Goal: Task Accomplishment & Management: Complete application form

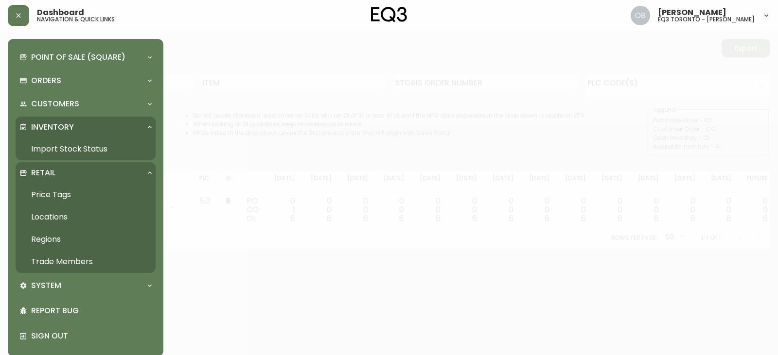
click at [72, 255] on link "Trade Members" at bounding box center [86, 262] width 140 height 22
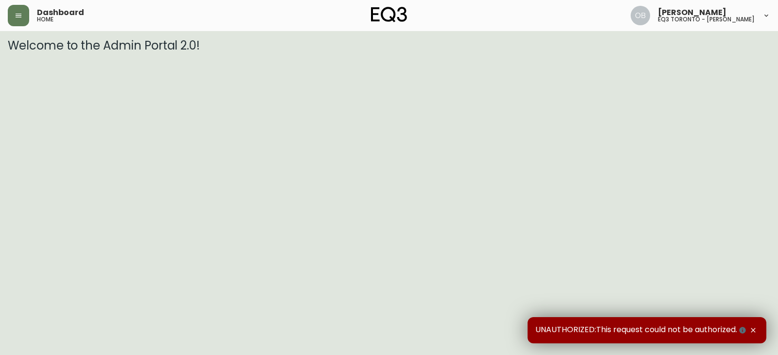
click at [755, 331] on icon "button" at bounding box center [753, 331] width 8 height 8
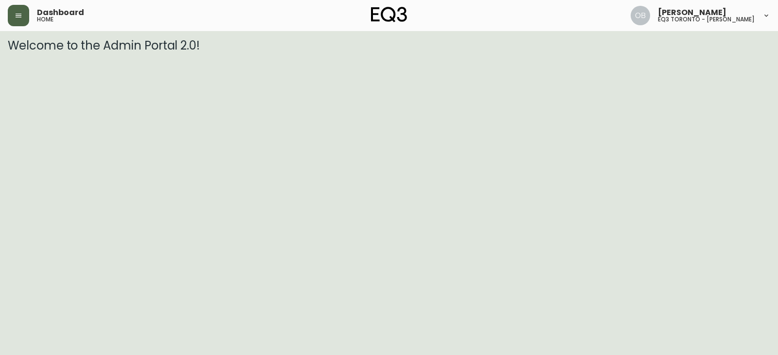
click at [20, 9] on button "button" at bounding box center [18, 15] width 21 height 21
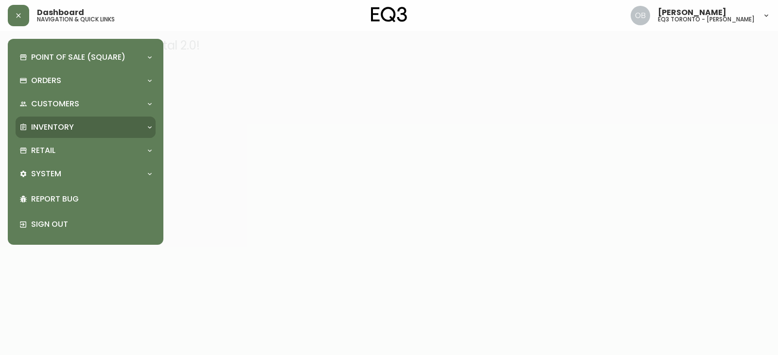
click at [59, 132] on p "Inventory" at bounding box center [52, 127] width 43 height 11
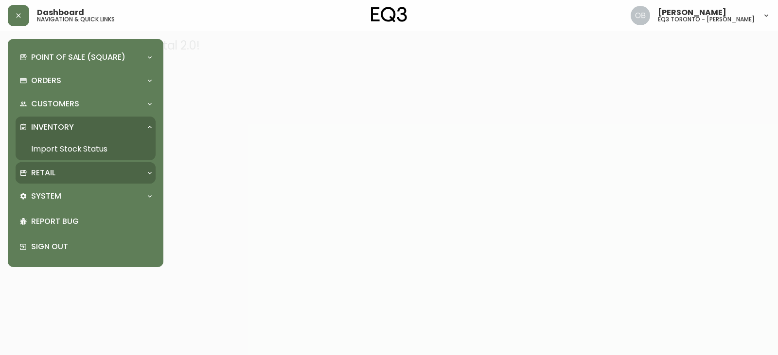
click at [56, 173] on div "Retail" at bounding box center [80, 173] width 122 height 11
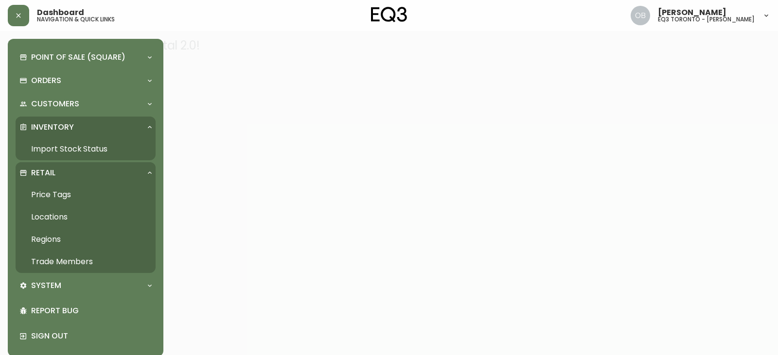
click at [61, 256] on link "Trade Members" at bounding box center [86, 262] width 140 height 22
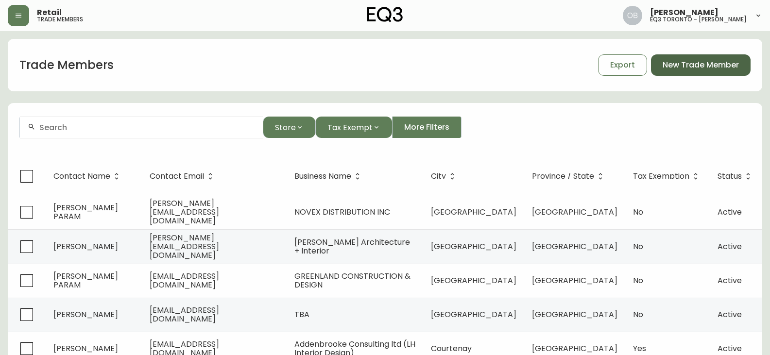
click at [704, 70] on span "New Trade Member" at bounding box center [701, 65] width 76 height 11
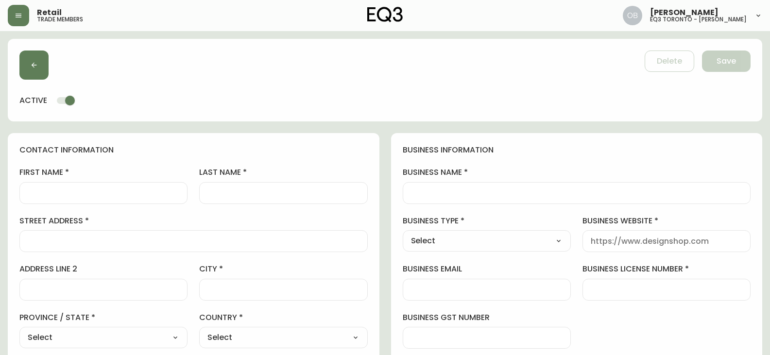
click at [468, 193] on input "business name" at bounding box center [577, 193] width 332 height 9
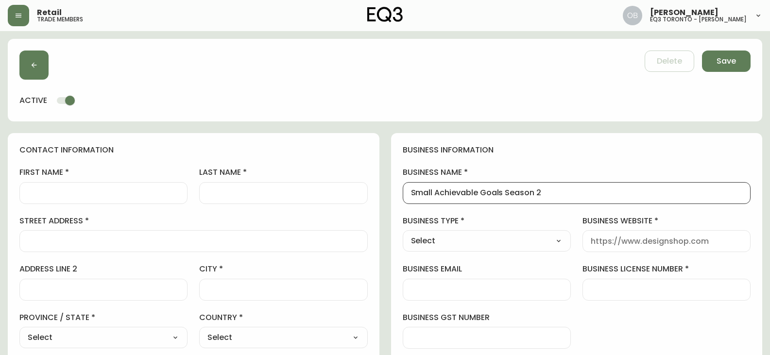
type input "Small Achievable Goals Season 2"
click at [476, 234] on select "Select Interior Designer Architect Home Builder Contractor Real Estate Agent Ho…" at bounding box center [487, 241] width 168 height 15
select select "Other"
click at [403, 234] on select "Select Interior Designer Architect Home Builder Contractor Real Estate Agent Ho…" at bounding box center [487, 241] width 168 height 15
type input "Other"
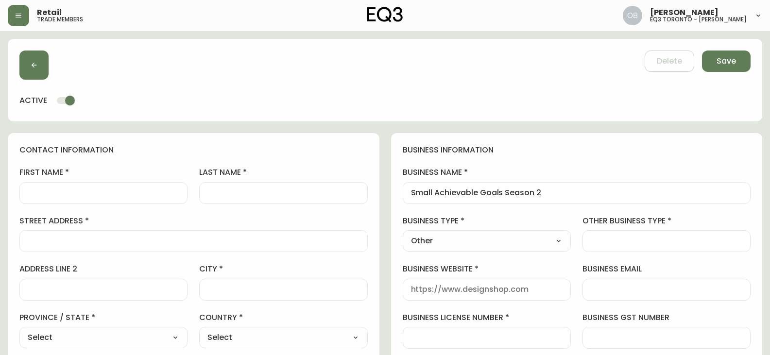
click at [640, 235] on div at bounding box center [667, 241] width 168 height 22
type input "Film Production Design"
click at [499, 295] on div at bounding box center [487, 290] width 168 height 22
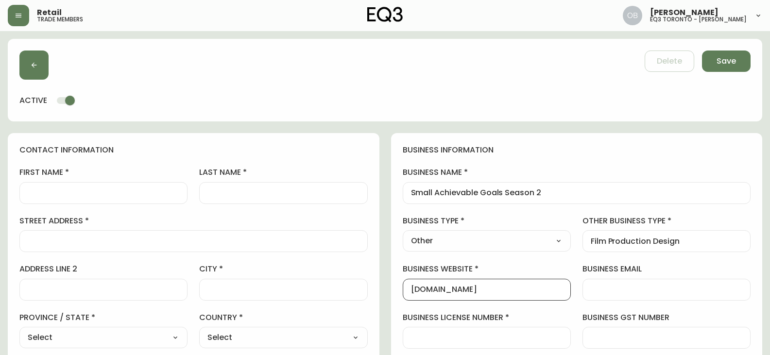
type input "[DOMAIN_NAME]"
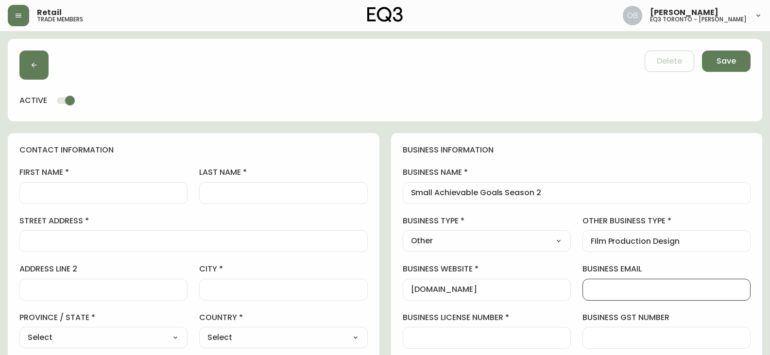
scroll to position [0, 0]
click at [438, 344] on div at bounding box center [487, 338] width 168 height 22
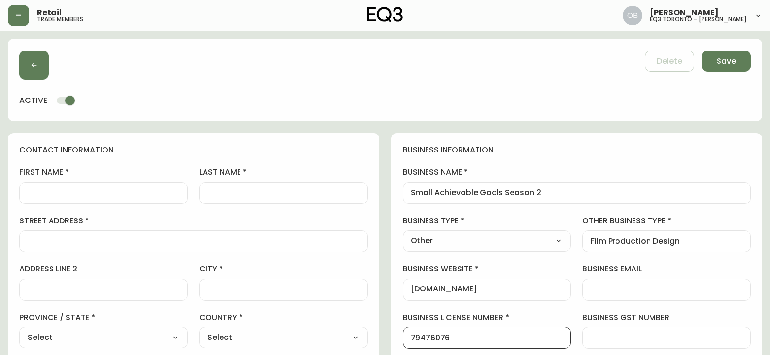
type input "79476076"
click at [120, 192] on input "first name" at bounding box center [104, 193] width 152 height 9
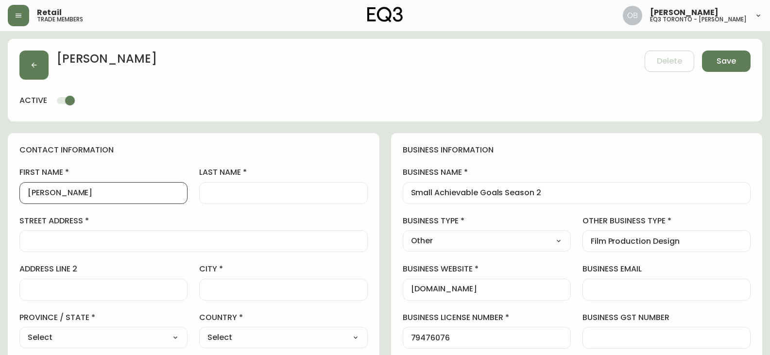
type input "[PERSON_NAME]"
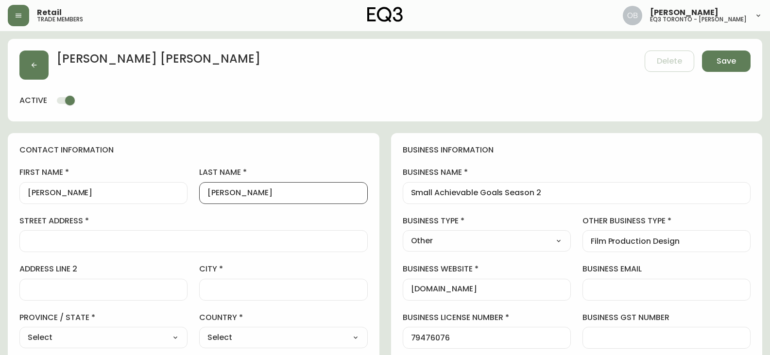
type input "[PERSON_NAME]"
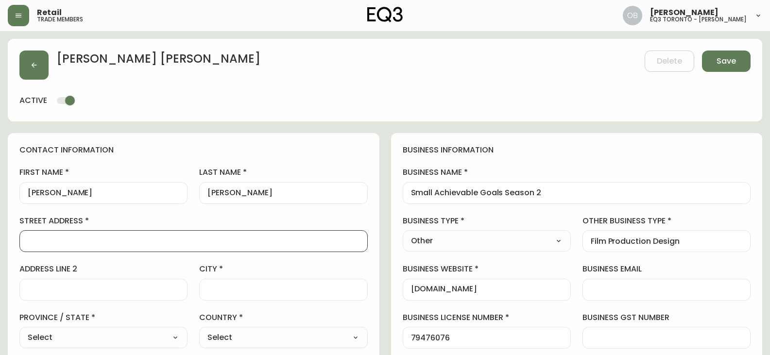
click at [623, 246] on div "Film Production Design" at bounding box center [667, 241] width 168 height 22
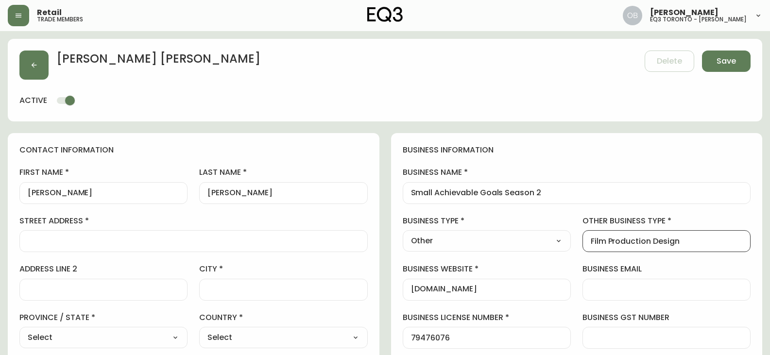
click at [623, 246] on div "Film Production Design" at bounding box center [667, 241] width 168 height 22
click at [630, 242] on input "Film Production Design" at bounding box center [667, 241] width 152 height 9
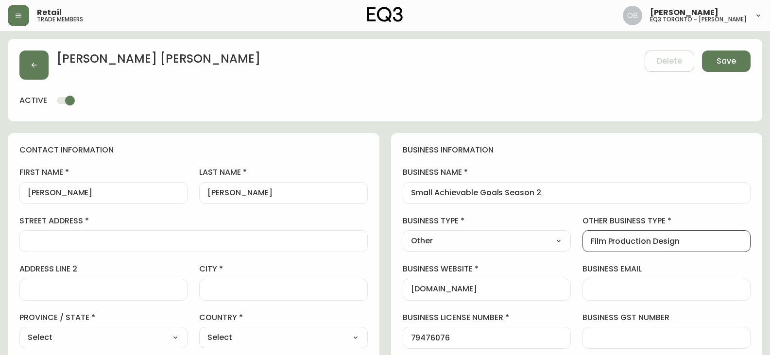
click at [630, 242] on input "Film Production Design" at bounding box center [667, 241] width 152 height 9
type input "Set Decoration Buyer"
click at [128, 242] on input "street address" at bounding box center [194, 241] width 332 height 9
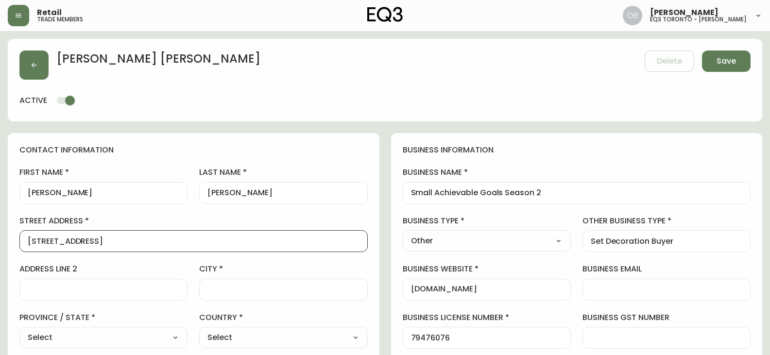
type input "[STREET_ADDRESS]"
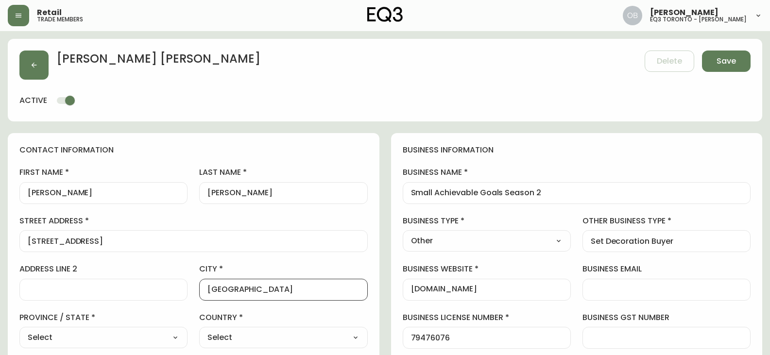
type input "[GEOGRAPHIC_DATA]"
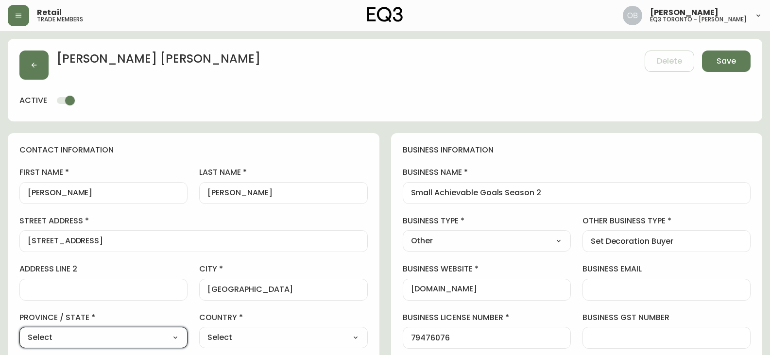
click at [73, 333] on select "Select [GEOGRAPHIC_DATA] [GEOGRAPHIC_DATA] [GEOGRAPHIC_DATA] [GEOGRAPHIC_DATA] …" at bounding box center [103, 338] width 168 height 15
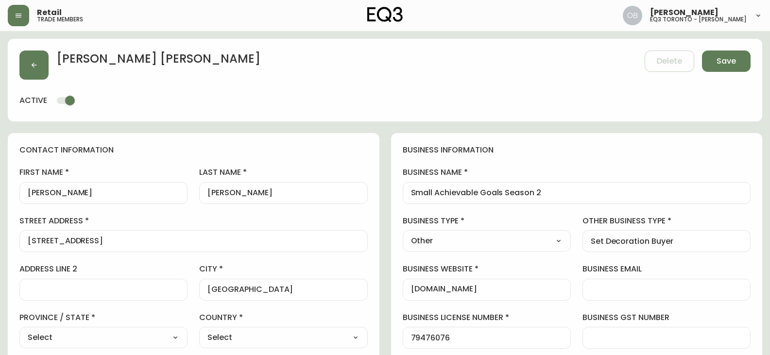
select select "ON"
click at [19, 331] on select "Select [GEOGRAPHIC_DATA] [GEOGRAPHIC_DATA] [GEOGRAPHIC_DATA] [GEOGRAPHIC_DATA] …" at bounding box center [103, 338] width 168 height 15
type input "[GEOGRAPHIC_DATA]"
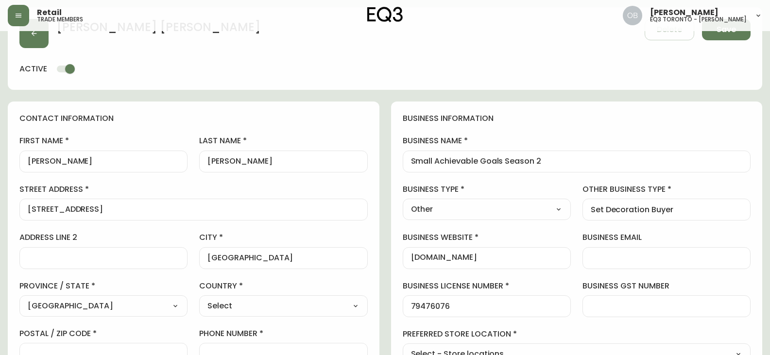
scroll to position [49, 0]
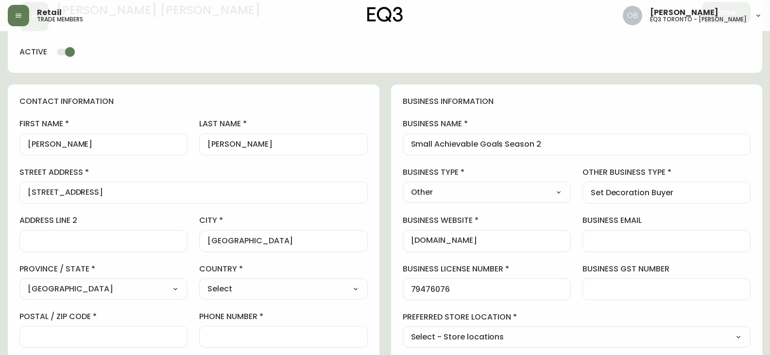
click at [256, 297] on div "Select [GEOGRAPHIC_DATA] [GEOGRAPHIC_DATA]" at bounding box center [283, 289] width 168 height 21
click at [253, 286] on select "Select [GEOGRAPHIC_DATA] [GEOGRAPHIC_DATA]" at bounding box center [283, 289] width 168 height 15
select select "CA"
click at [199, 282] on select "Select [GEOGRAPHIC_DATA] [GEOGRAPHIC_DATA]" at bounding box center [283, 289] width 168 height 15
type input "[GEOGRAPHIC_DATA]"
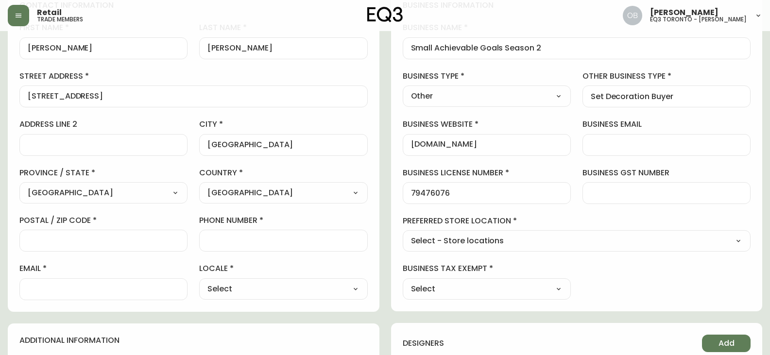
scroll to position [146, 0]
click at [121, 239] on input "postal / zip code" at bounding box center [104, 239] width 152 height 9
type input "M5X 1A3"
type input "4168675136"
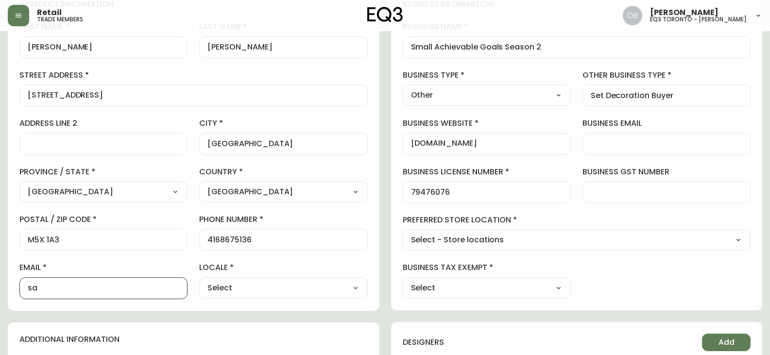
type input "s"
type input "[EMAIL_ADDRESS][DOMAIN_NAME]"
drag, startPoint x: 244, startPoint y: 287, endPoint x: 244, endPoint y: 280, distance: 7.8
click at [244, 287] on select "Select CA_EN [GEOGRAPHIC_DATA] US_EN" at bounding box center [283, 288] width 168 height 15
select select "CA_EN"
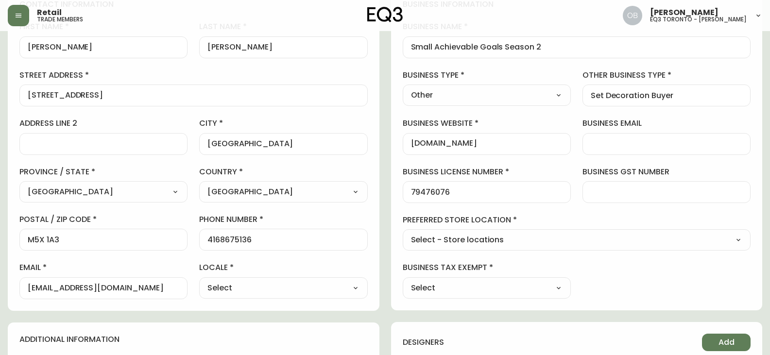
click at [199, 281] on select "Select CA_EN [GEOGRAPHIC_DATA] US_EN" at bounding box center [283, 288] width 168 height 15
type input "CA_EN"
click at [498, 250] on div "Select - Store locations EQ3 [GEOGRAPHIC_DATA] - [GEOGRAPHIC_DATA] [GEOGRAPHIC_…" at bounding box center [577, 239] width 349 height 21
click at [501, 244] on select "Select - Store locations EQ3 [GEOGRAPHIC_DATA] - [GEOGRAPHIC_DATA] [GEOGRAPHIC_…" at bounding box center [577, 240] width 349 height 15
select select "cjw10z96s008u6gs0ccm7hd19"
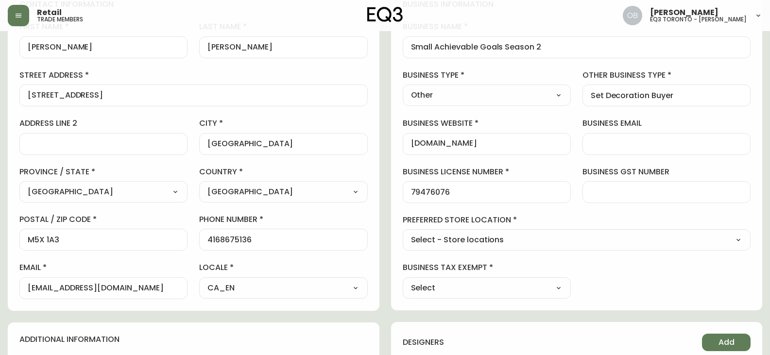
click at [403, 233] on select "Select - Store locations EQ3 [GEOGRAPHIC_DATA] - [GEOGRAPHIC_DATA] [GEOGRAPHIC_…" at bounding box center [577, 240] width 349 height 15
type input "EQ3 [GEOGRAPHIC_DATA] - [PERSON_NAME]"
click at [480, 283] on select "Select Yes No" at bounding box center [487, 288] width 168 height 15
select select "false"
click at [403, 281] on select "Select Yes No" at bounding box center [487, 288] width 168 height 15
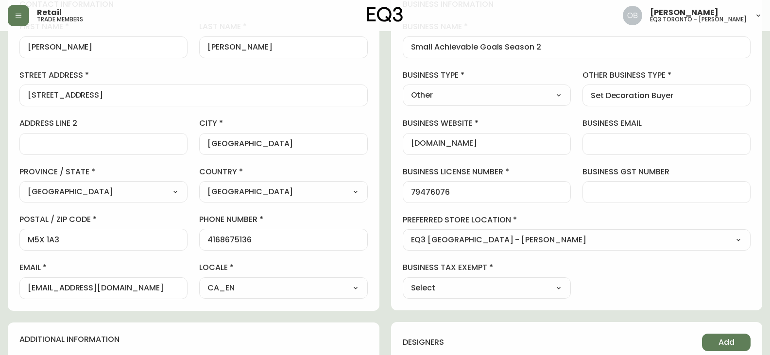
type input "No"
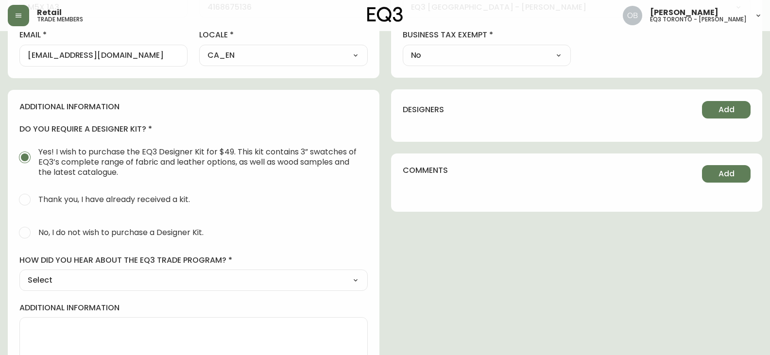
scroll to position [389, 0]
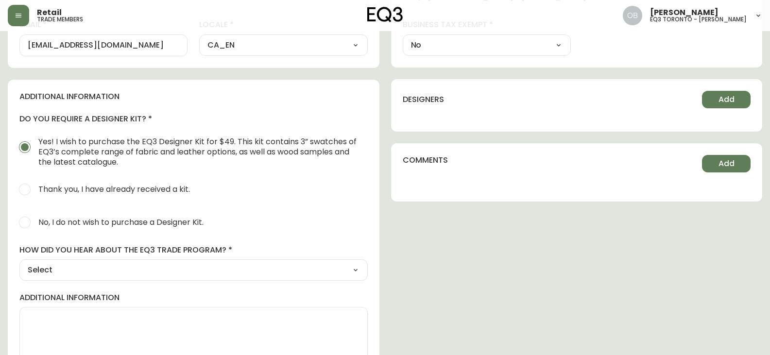
click at [82, 220] on span "No, I do not wish to purchase a Designer Kit." at bounding box center [120, 222] width 165 height 10
click at [35, 220] on input "No, I do not wish to purchase a Designer Kit." at bounding box center [24, 222] width 21 height 21
radio input "true"
radio input "false"
click at [75, 269] on select "Select Social Media Advertisement Trade Show Outreach from a Trade Rep Other" at bounding box center [193, 270] width 349 height 15
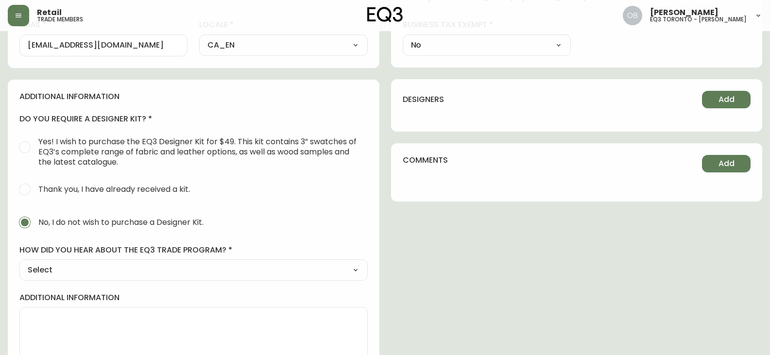
select select "Other"
click at [19, 263] on select "Select Social Media Advertisement Trade Show Outreach from a Trade Rep Other" at bounding box center [193, 270] width 349 height 15
type input "Other"
click at [45, 324] on div at bounding box center [193, 318] width 349 height 22
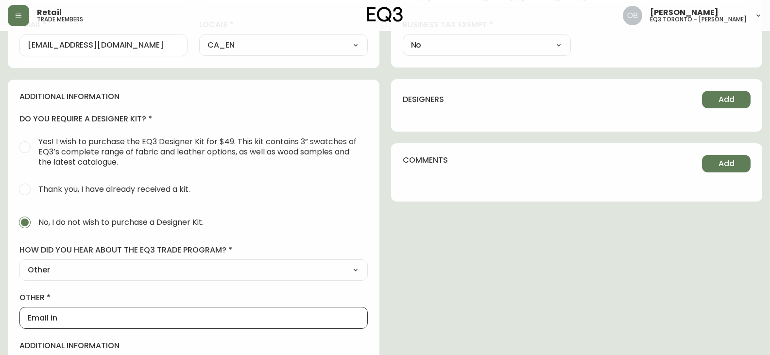
click at [115, 288] on div "additional information do you require a designer kit? Yes! I wish to purchase t…" at bounding box center [194, 254] width 372 height 349
click at [56, 302] on label "other" at bounding box center [193, 298] width 349 height 11
click at [56, 314] on input "Email in" at bounding box center [194, 318] width 332 height 9
click at [56, 316] on input "Email in" at bounding box center [194, 318] width 332 height 9
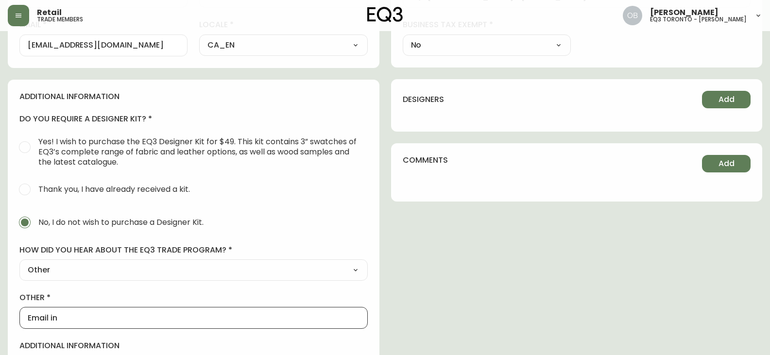
click at [56, 316] on input "Email in" at bounding box center [194, 318] width 332 height 9
type input "Call in"
click at [122, 293] on label "other" at bounding box center [193, 298] width 349 height 11
click at [122, 314] on input "Call in" at bounding box center [194, 318] width 332 height 9
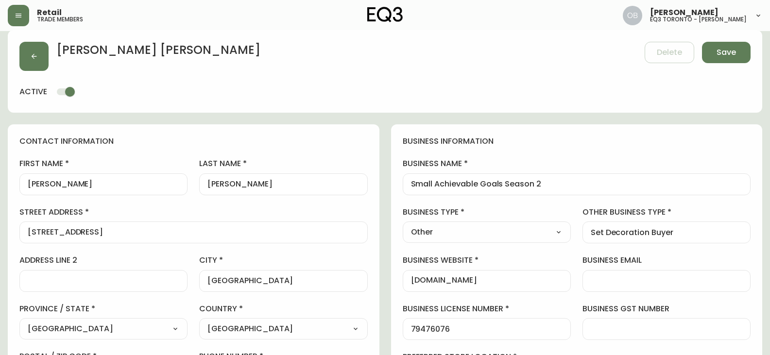
scroll to position [0, 0]
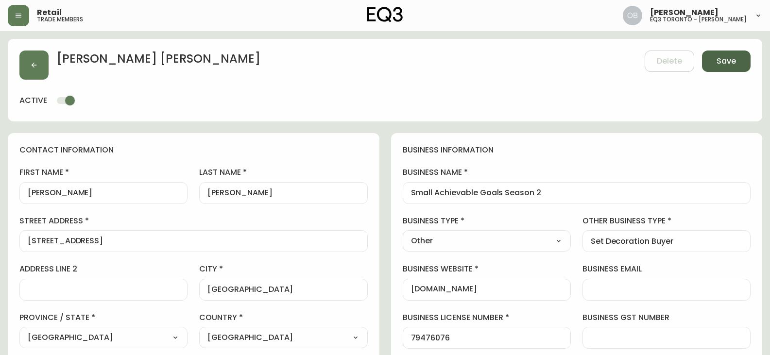
click at [735, 62] on span "Save" at bounding box center [726, 61] width 19 height 11
select select
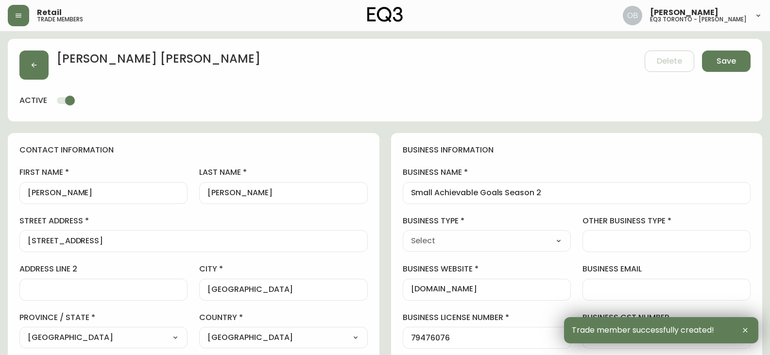
type input "[PHONE_NUMBER]"
type input "Other"
select select "Other"
type input "Other"
select select "Other"
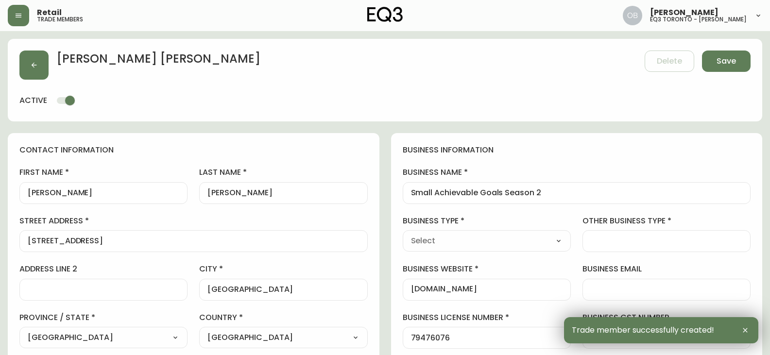
type input "Set Decoration Buyer"
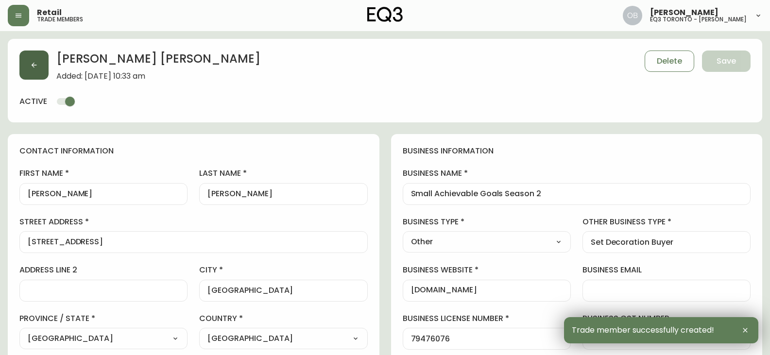
click at [35, 65] on icon "button" at bounding box center [34, 65] width 5 height 5
